Goal: Task Accomplishment & Management: Use online tool/utility

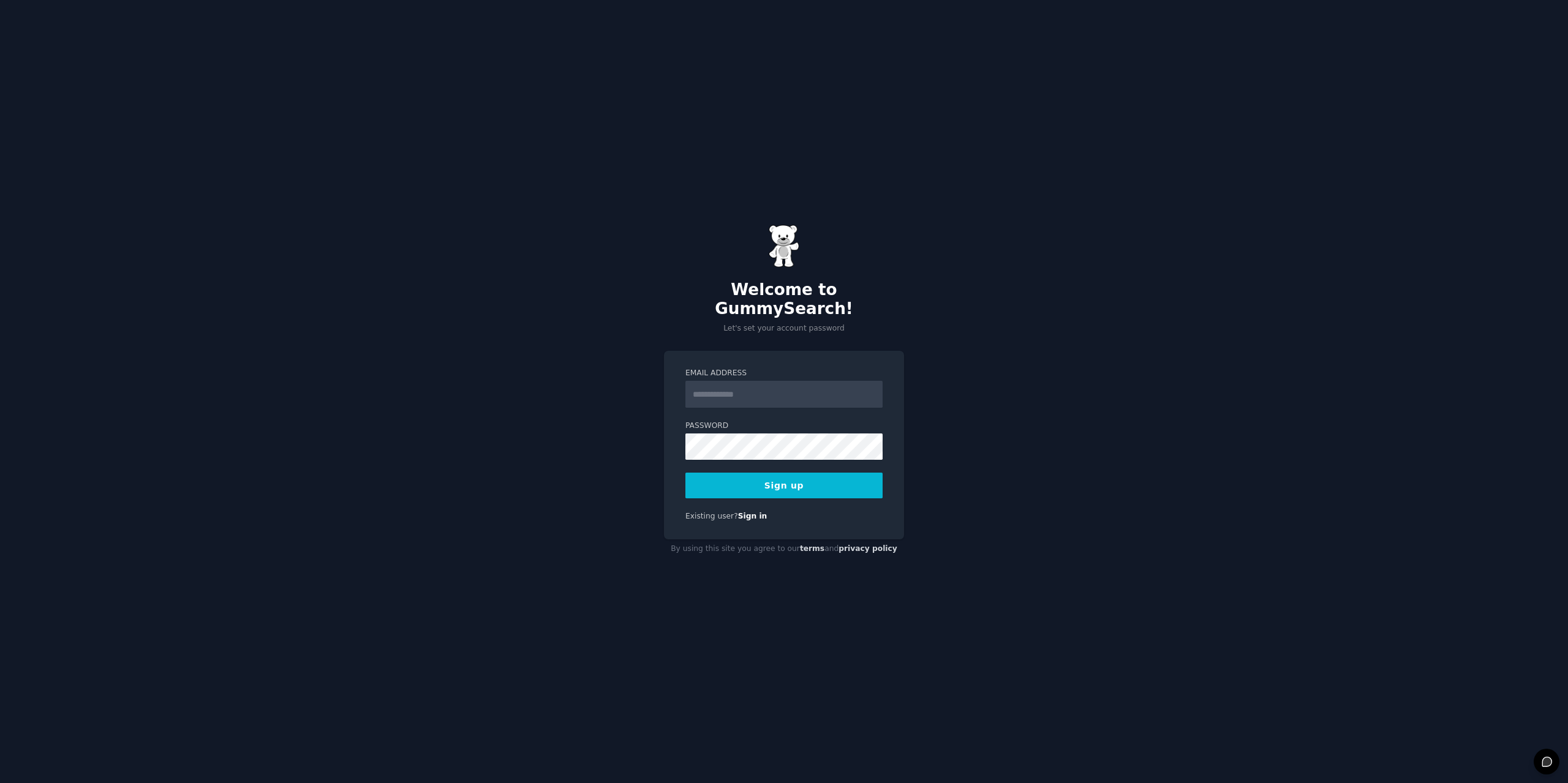
click at [718, 384] on input "Email Address" at bounding box center [784, 394] width 197 height 27
type input "**********"
click at [685, 473] on button "Sign up" at bounding box center [784, 485] width 197 height 25
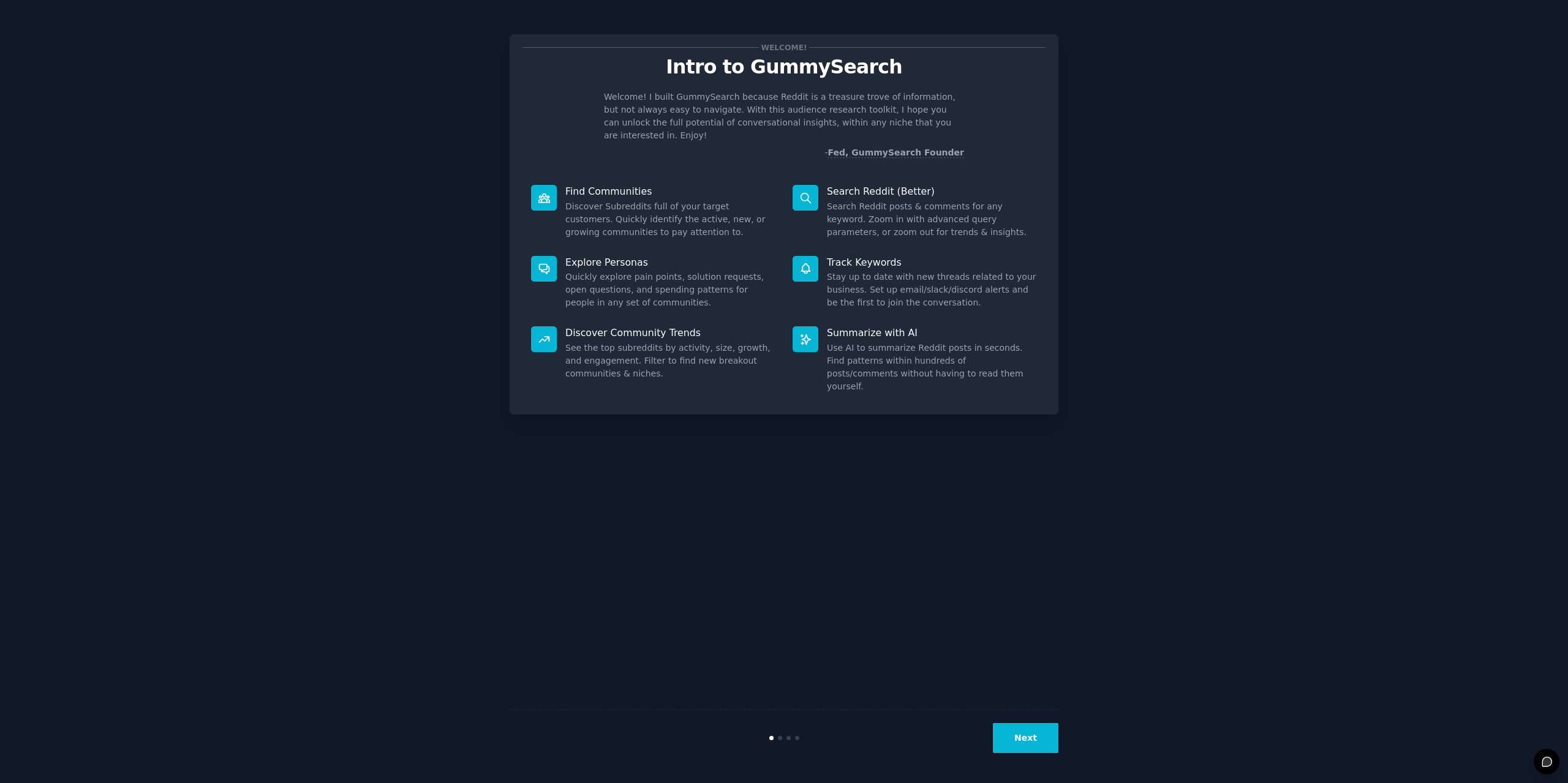
click at [1036, 741] on button "Next" at bounding box center [1026, 738] width 66 height 30
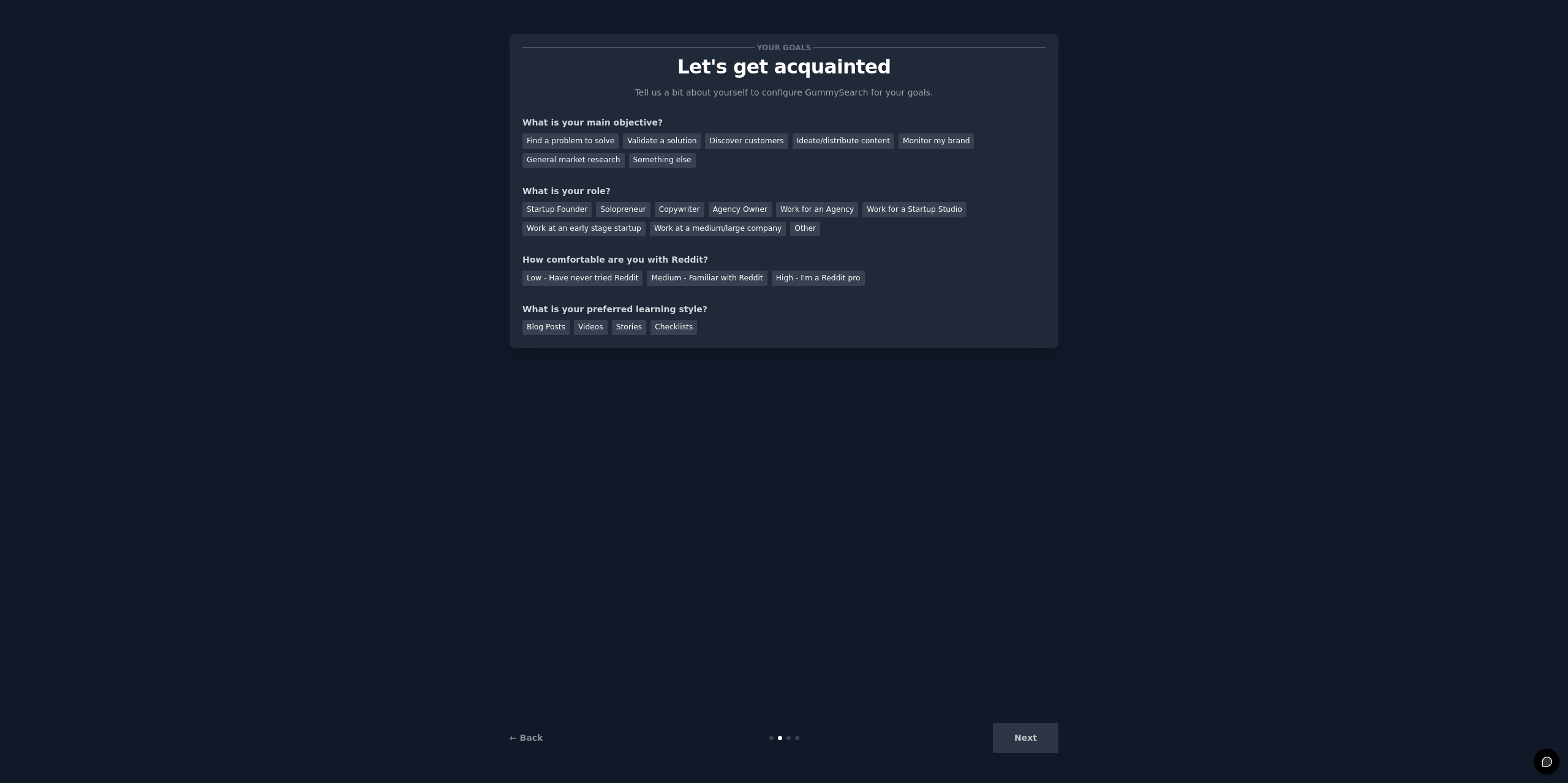
click at [1036, 741] on div "Next" at bounding box center [966, 738] width 183 height 30
click at [719, 141] on div "Discover customers" at bounding box center [746, 141] width 82 height 15
click at [815, 141] on div "Ideate/distribute content" at bounding box center [844, 141] width 102 height 15
click at [899, 144] on div "Monitor my brand" at bounding box center [936, 141] width 75 height 15
click at [606, 206] on div "Solopreneur" at bounding box center [623, 209] width 54 height 15
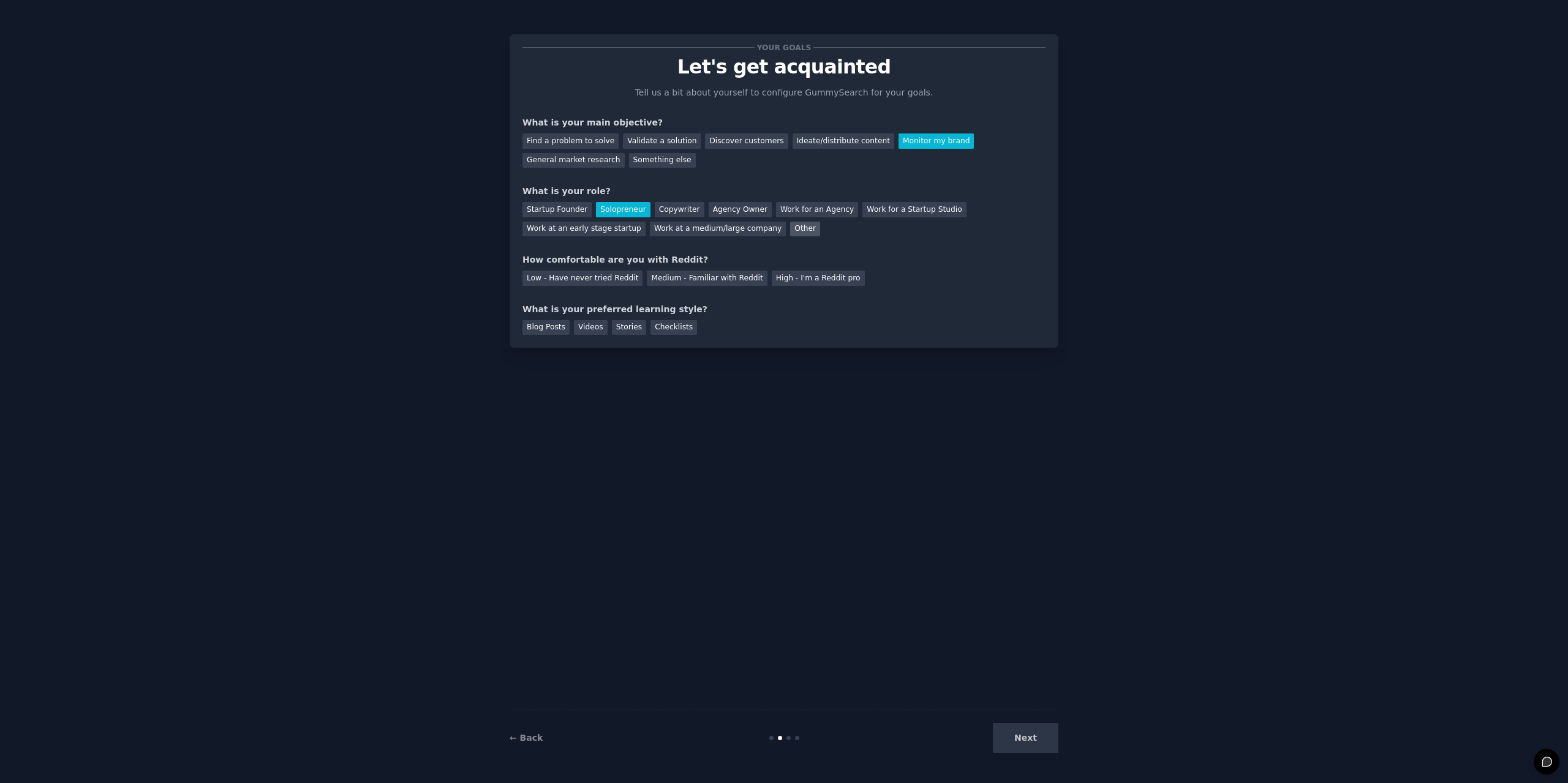
click at [790, 225] on div "Other" at bounding box center [805, 229] width 30 height 15
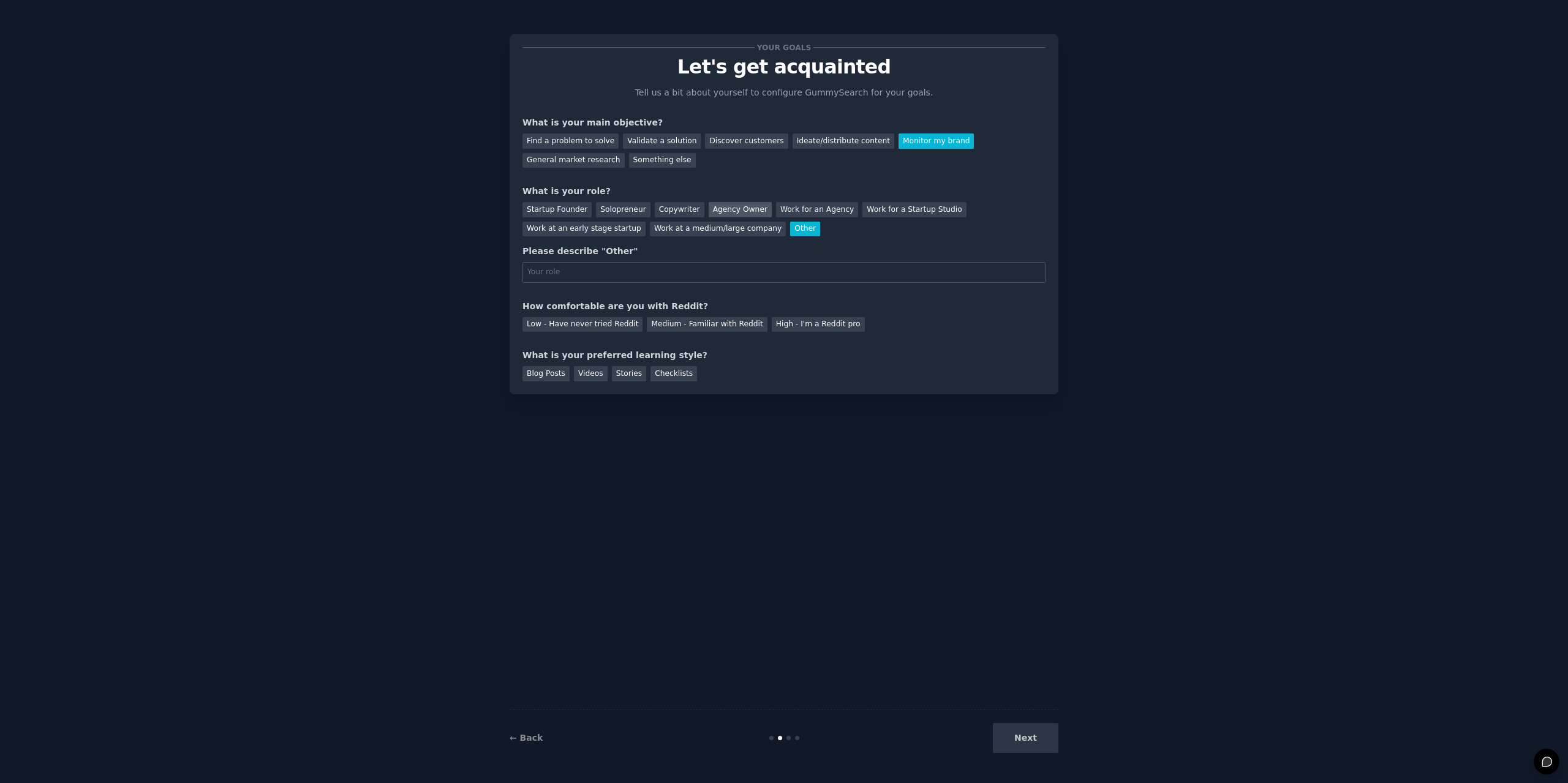
click at [709, 208] on div "Agency Owner" at bounding box center [740, 209] width 63 height 15
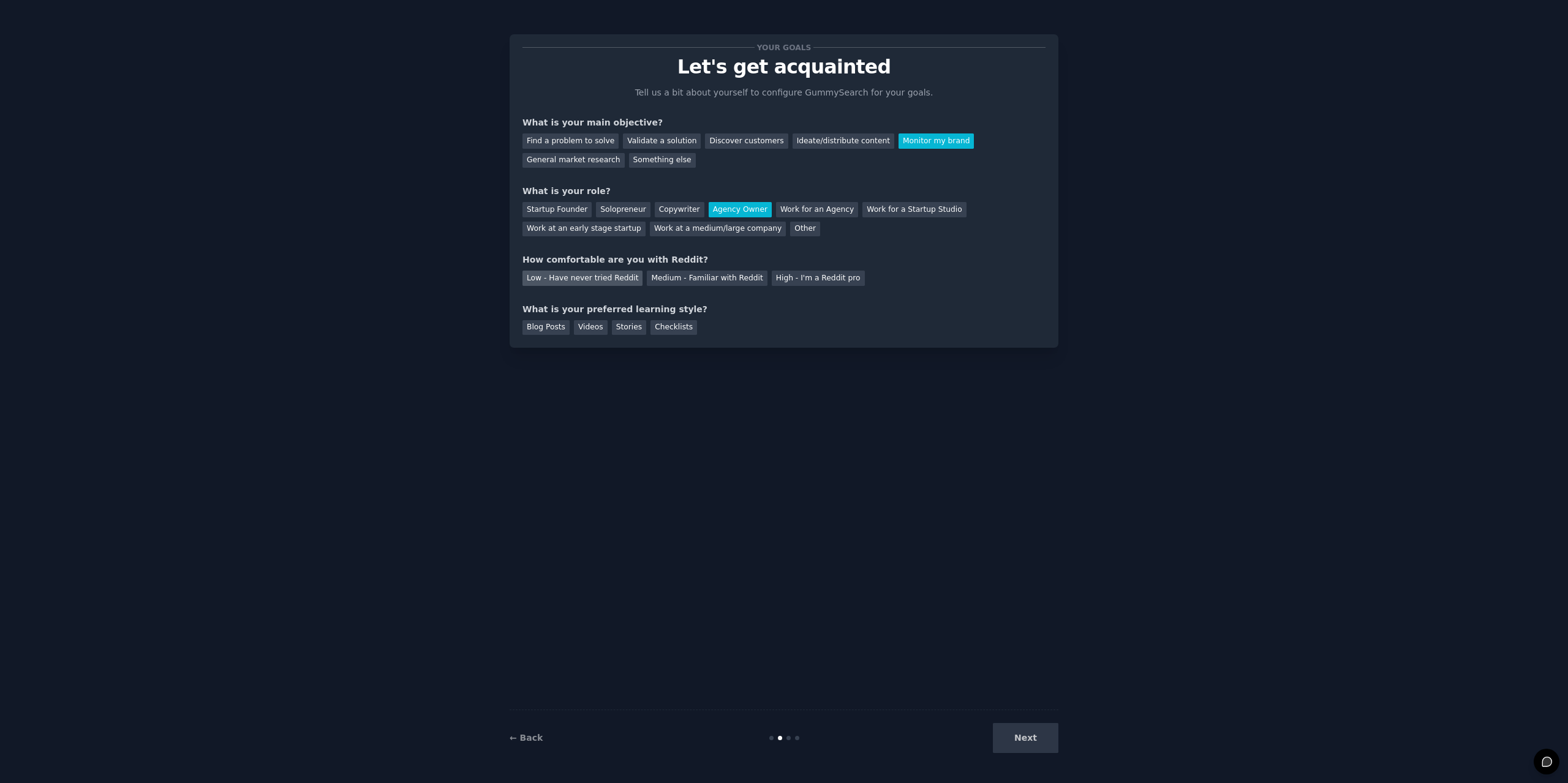
click at [612, 278] on div "Low - Have never tried Reddit" at bounding box center [582, 278] width 120 height 15
click at [547, 331] on div "Blog Posts" at bounding box center [546, 328] width 47 height 15
click at [655, 325] on div "Checklists" at bounding box center [673, 328] width 46 height 15
click at [563, 320] on div "Blog Posts" at bounding box center [546, 328] width 47 height 15
click at [993, 734] on div "Next" at bounding box center [966, 738] width 183 height 30
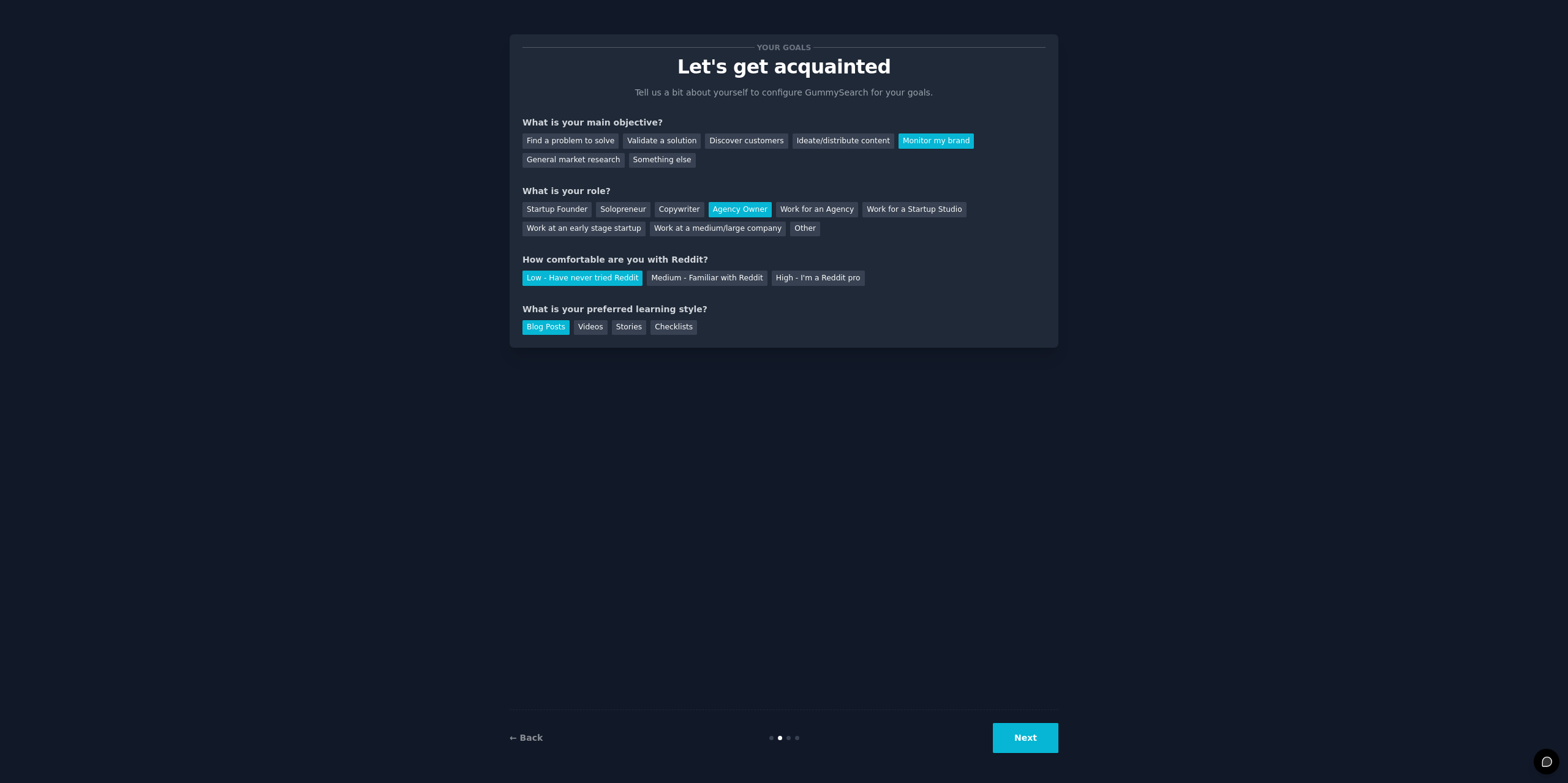
click at [1038, 739] on button "Next" at bounding box center [1026, 738] width 66 height 30
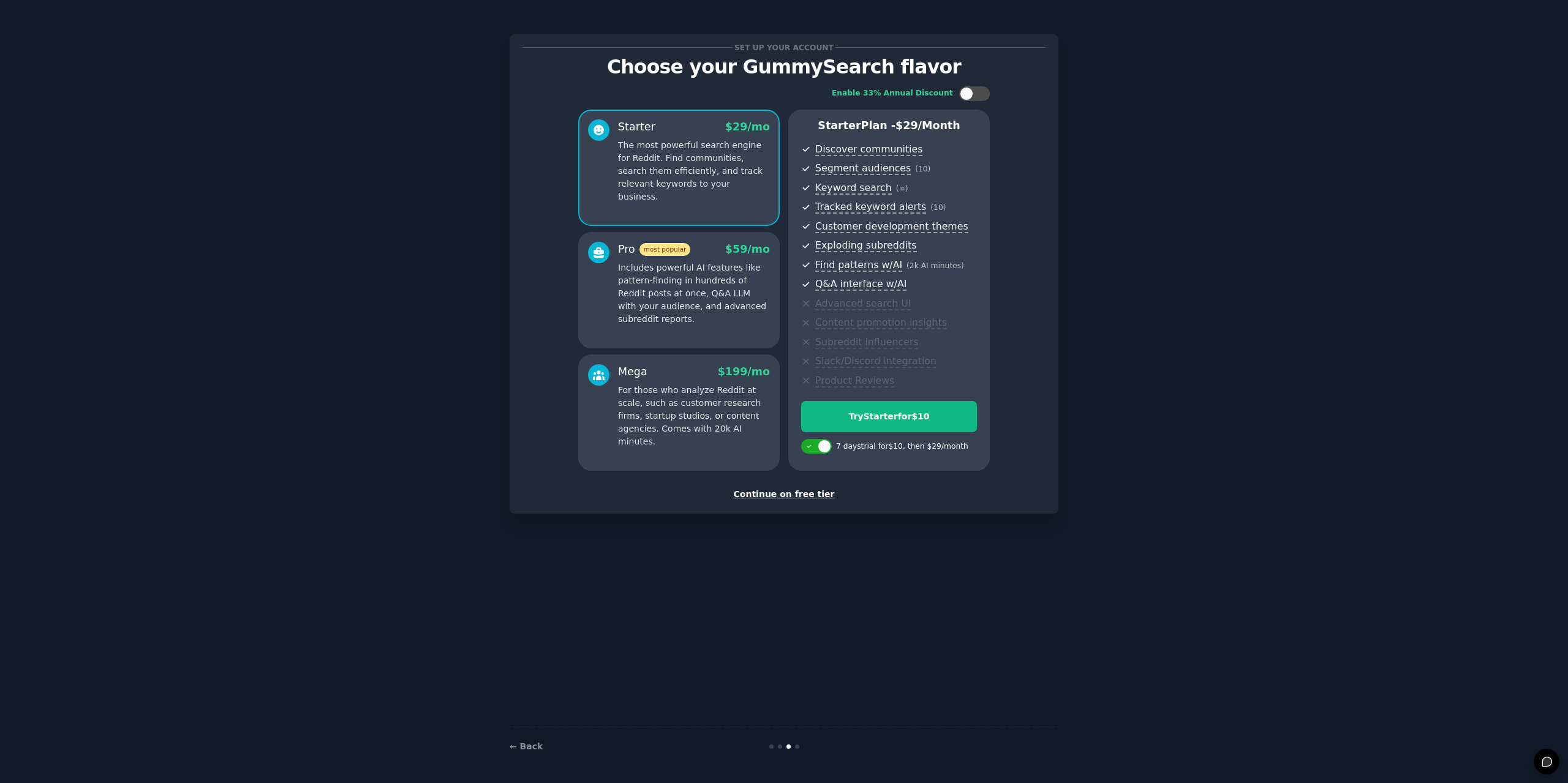
click at [813, 493] on div "Continue on free tier" at bounding box center [784, 494] width 523 height 13
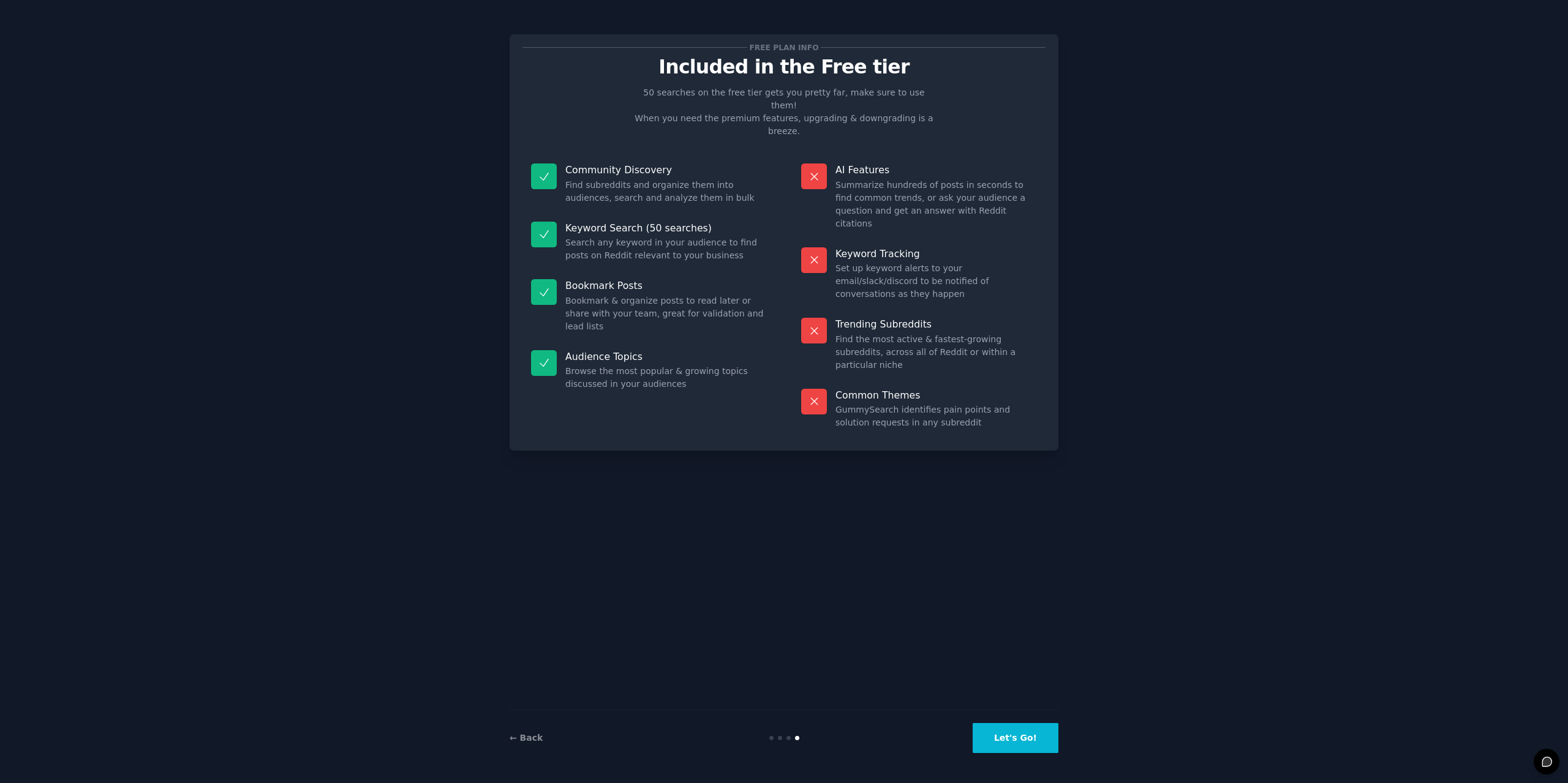
click at [1026, 739] on button "Let's Go!" at bounding box center [1015, 738] width 86 height 30
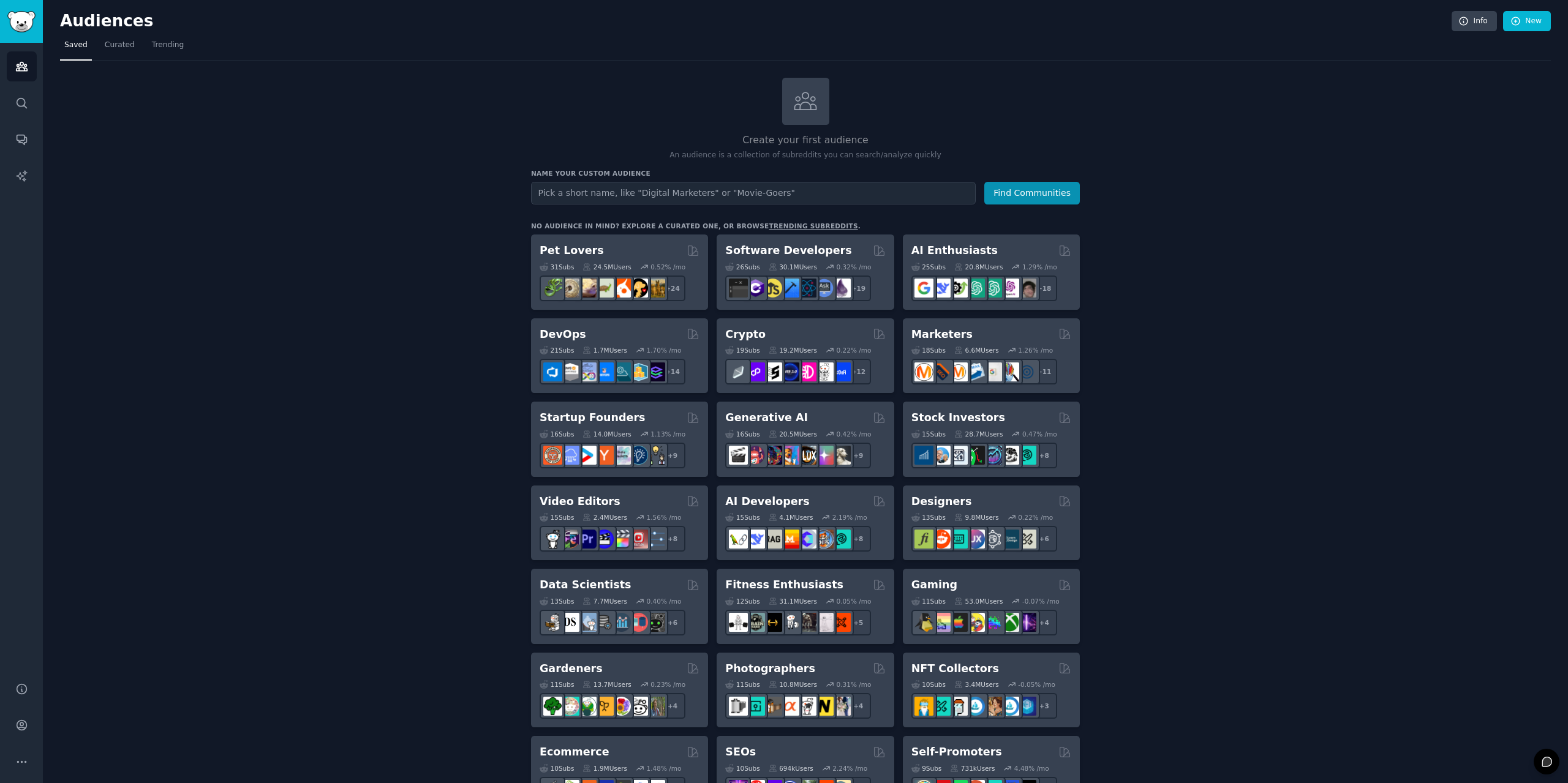
click at [654, 184] on input "text" at bounding box center [753, 193] width 445 height 23
click at [985, 182] on button "Find Communities" at bounding box center [1032, 193] width 95 height 23
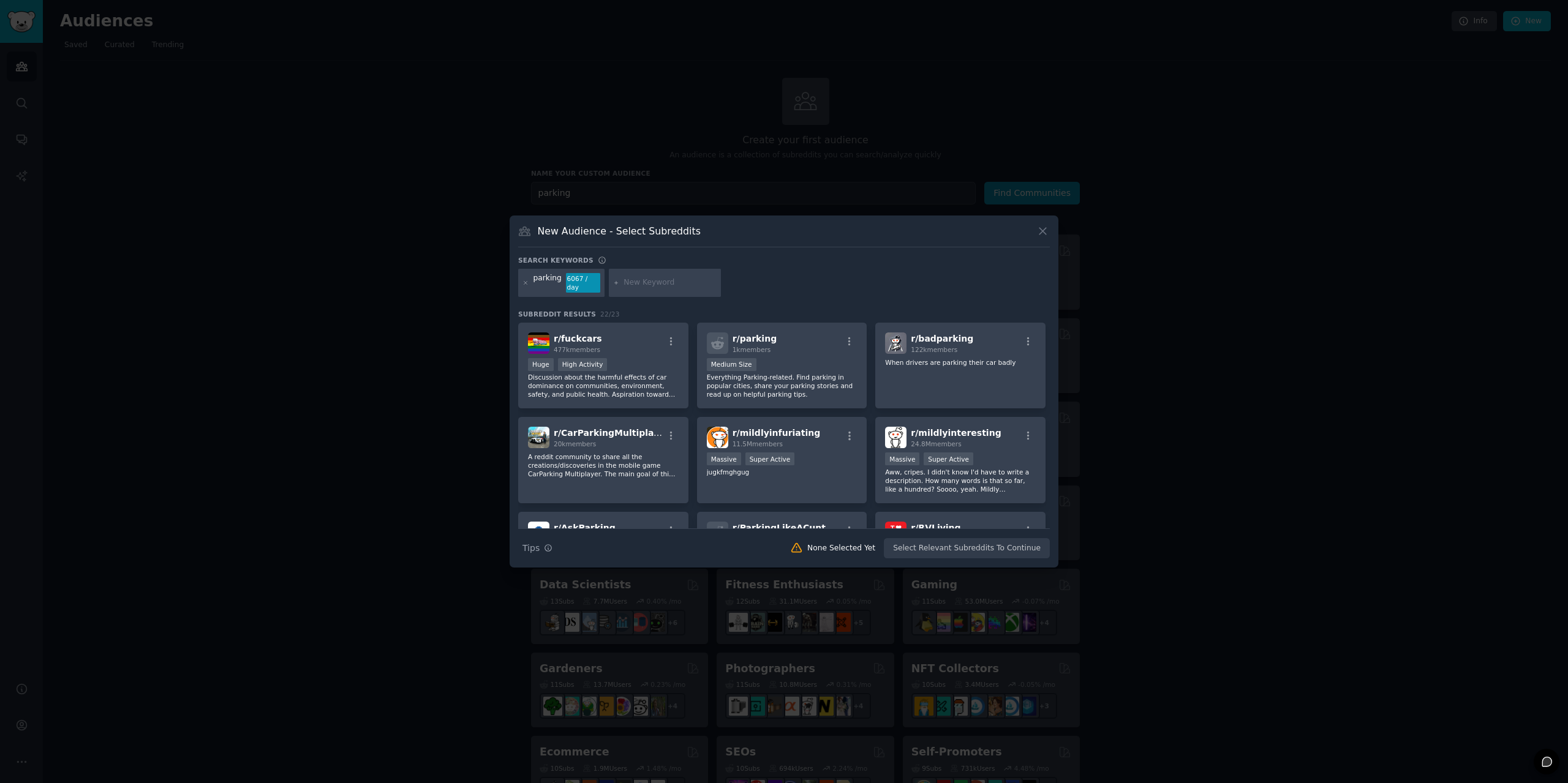
drag, startPoint x: 1044, startPoint y: 235, endPoint x: 778, endPoint y: 190, distance: 269.8
click at [1043, 235] on icon at bounding box center [1042, 231] width 13 height 13
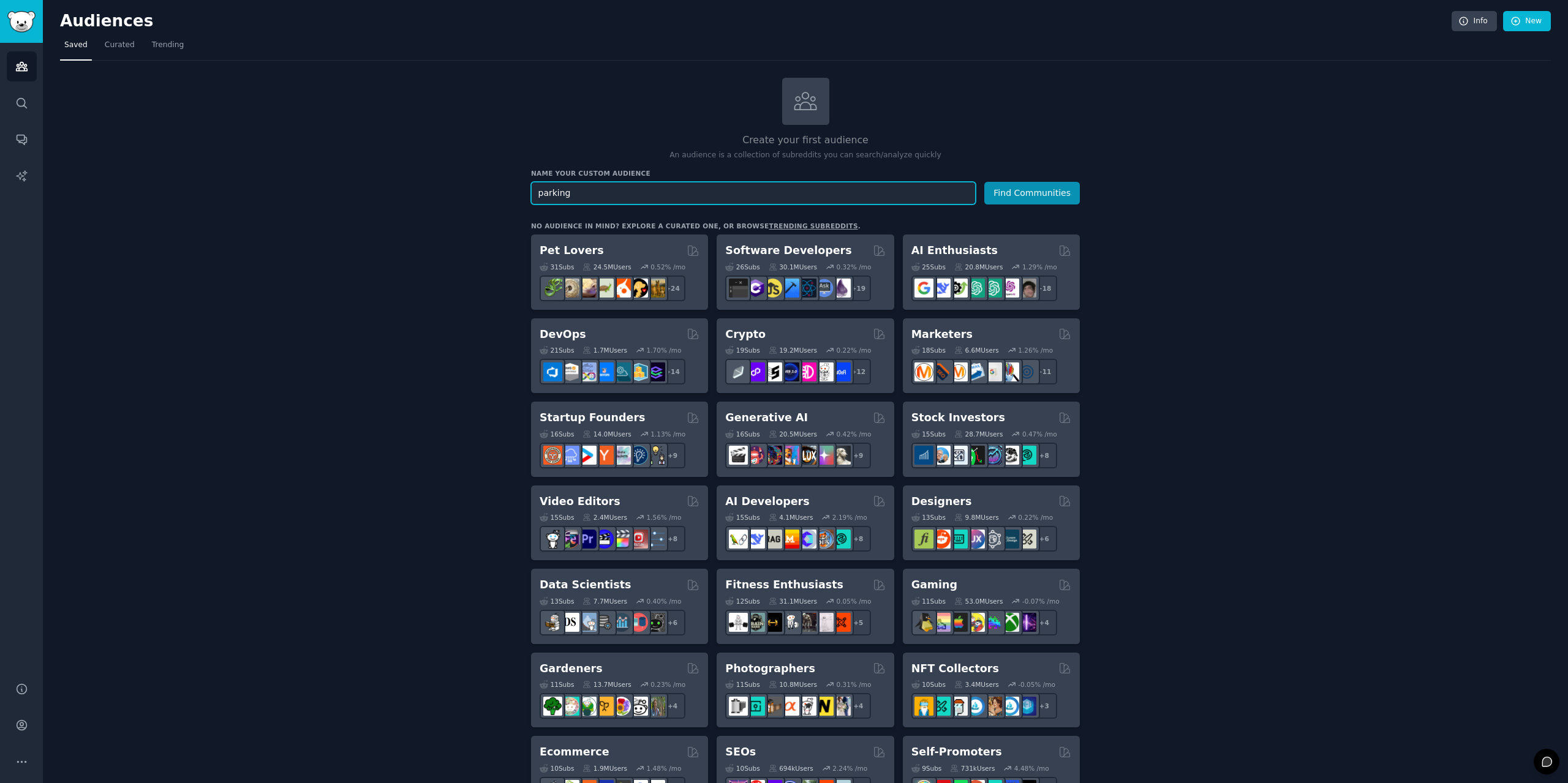
click at [642, 190] on input "parking" at bounding box center [753, 193] width 445 height 23
type input "parking extime"
click at [985, 182] on button "Find Communities" at bounding box center [1032, 193] width 95 height 23
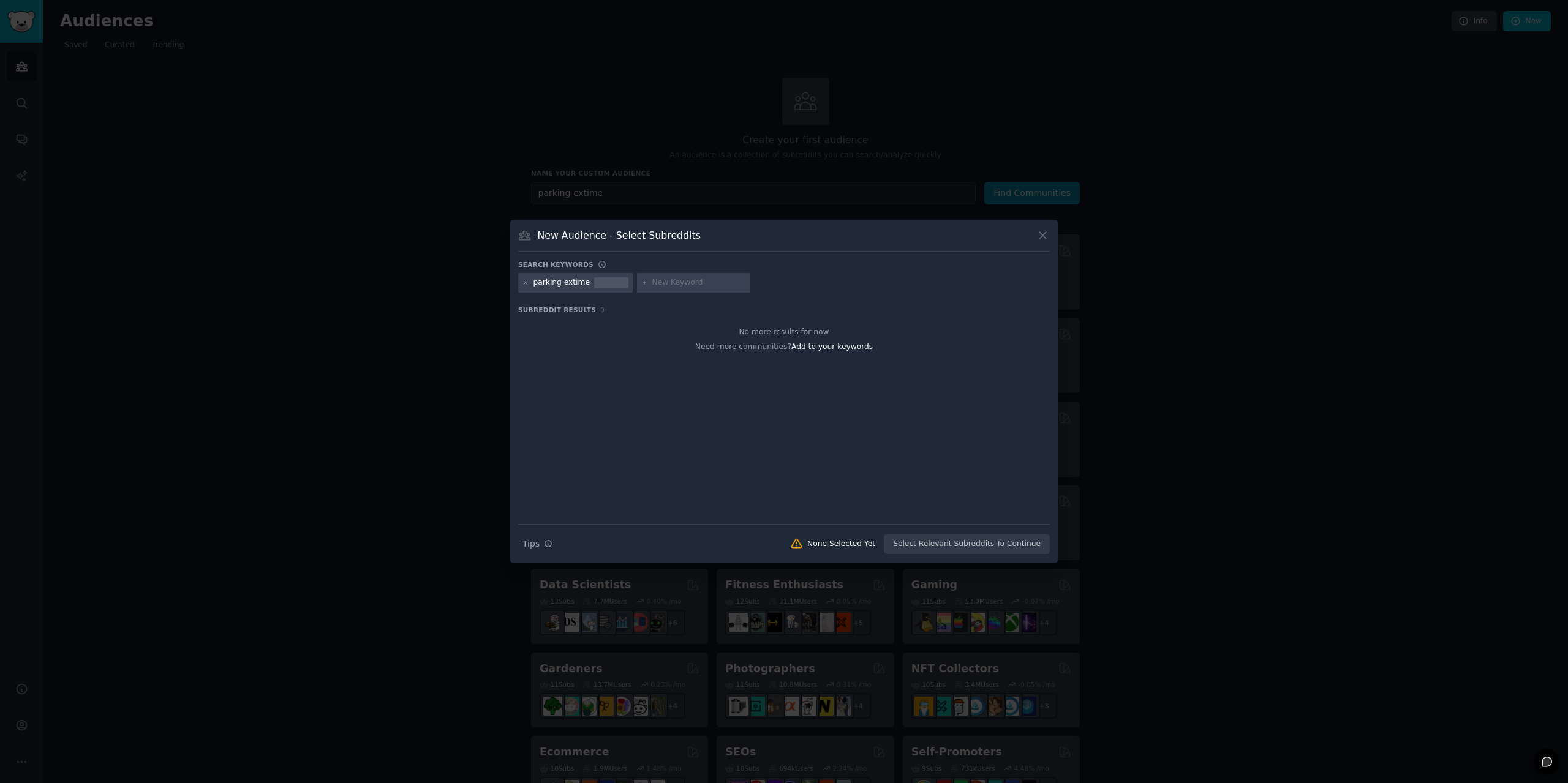
click at [1046, 237] on icon at bounding box center [1042, 235] width 13 height 13
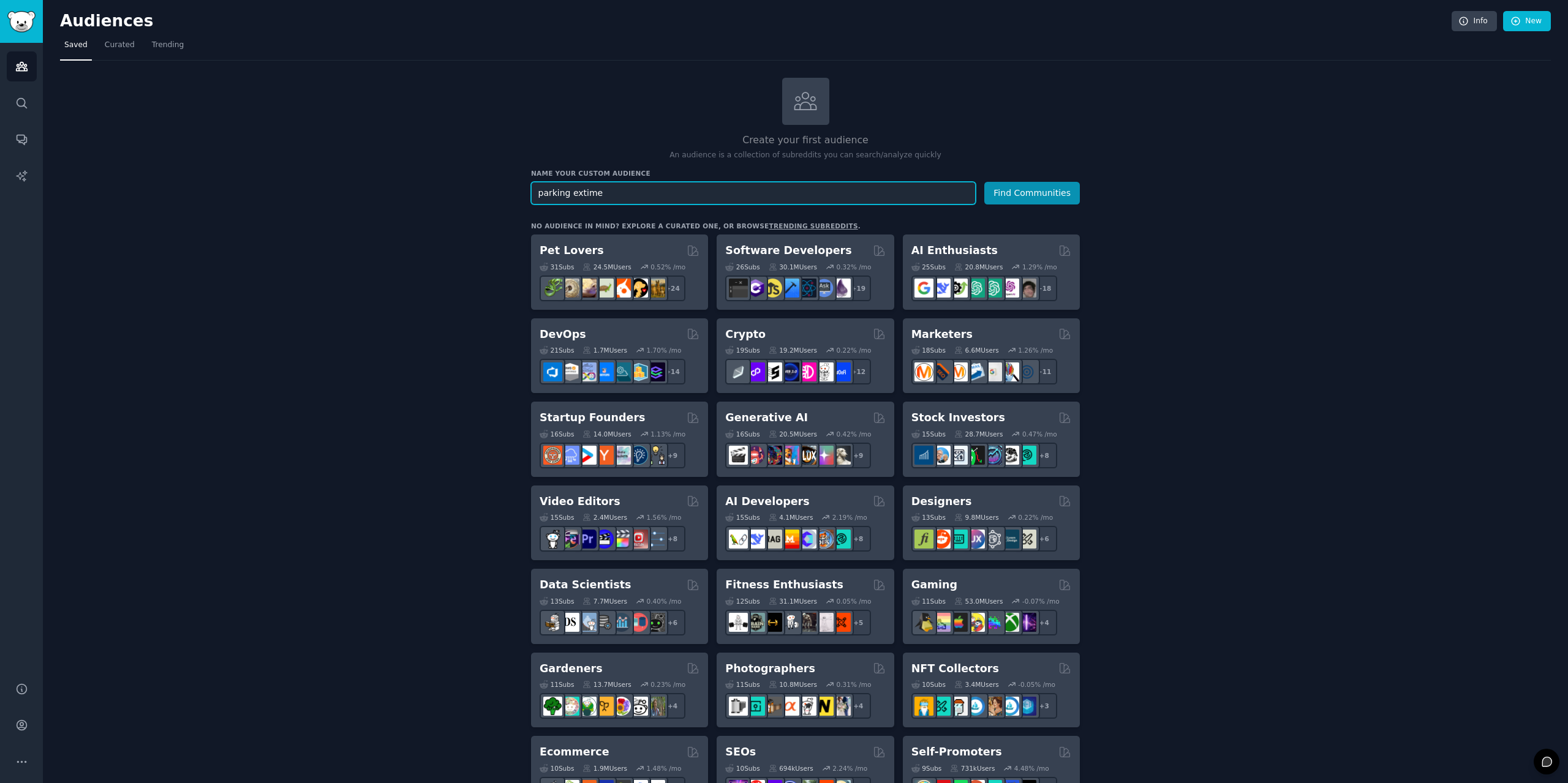
drag, startPoint x: 622, startPoint y: 202, endPoint x: 569, endPoint y: 194, distance: 53.6
click at [569, 194] on input "parking extime" at bounding box center [753, 193] width 445 height 23
type input "parking orly"
click at [985, 182] on button "Find Communities" at bounding box center [1032, 193] width 95 height 23
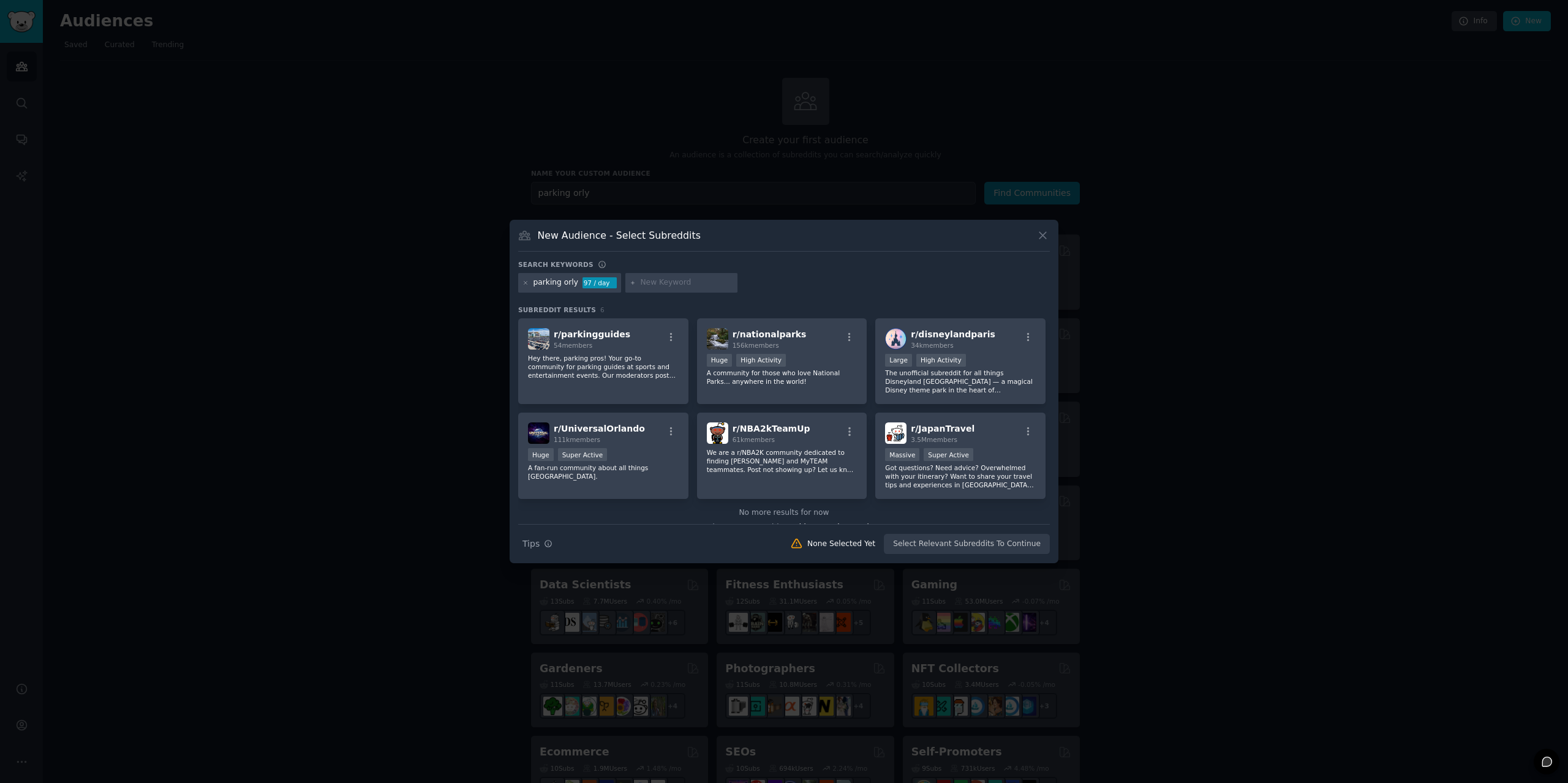
click at [1040, 233] on icon at bounding box center [1043, 236] width 7 height 7
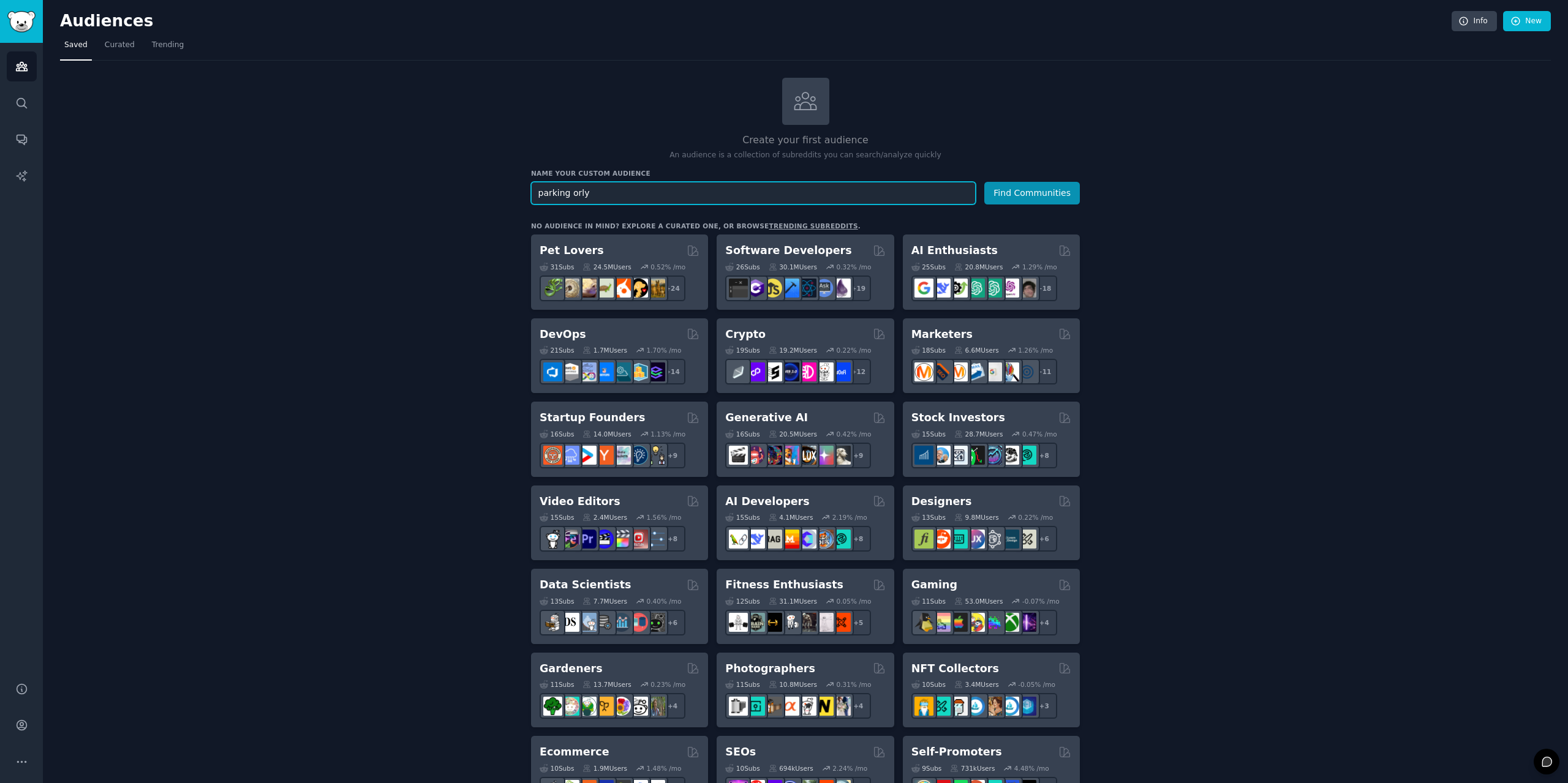
drag, startPoint x: 569, startPoint y: 190, endPoint x: 620, endPoint y: 187, distance: 51.1
click at [620, 187] on input "parking orly" at bounding box center [753, 193] width 445 height 23
type input "parking [PERSON_NAME]"
click at [985, 182] on button "Find Communities" at bounding box center [1032, 193] width 95 height 23
